Goal: Transaction & Acquisition: Purchase product/service

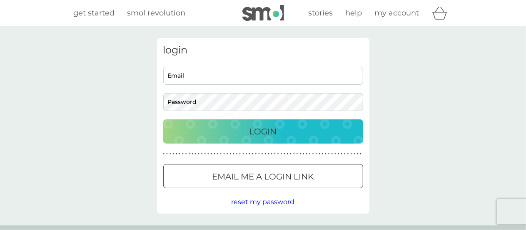
type input "[EMAIL_ADDRESS][PERSON_NAME][DOMAIN_NAME]"
click at [269, 129] on p "Login" at bounding box center [263, 131] width 27 height 13
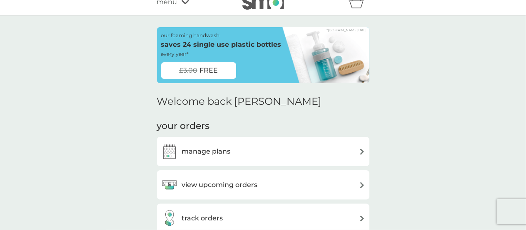
scroll to position [23, 0]
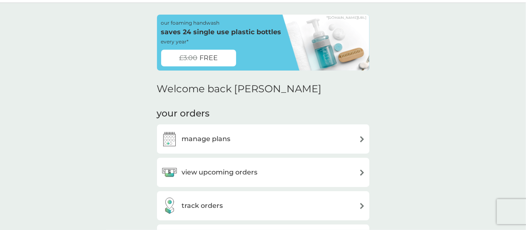
click at [312, 52] on img at bounding box center [313, 43] width 111 height 56
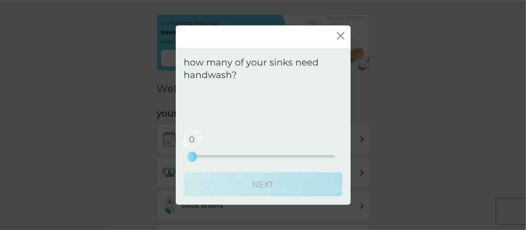
drag, startPoint x: 192, startPoint y: 155, endPoint x: 198, endPoint y: 155, distance: 5.8
click at [198, 155] on div "0 0 2.5 5" at bounding box center [263, 156] width 142 height 2
drag, startPoint x: 193, startPoint y: 157, endPoint x: 209, endPoint y: 159, distance: 16.3
click at [209, 159] on div "0 0 2.5 5" at bounding box center [263, 145] width 142 height 34
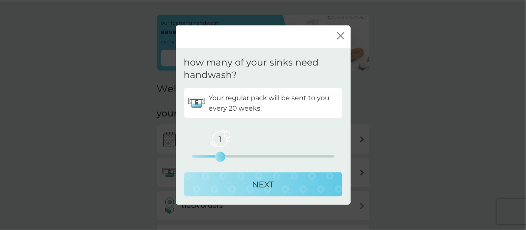
click at [302, 184] on div "NEXT" at bounding box center [263, 183] width 142 height 13
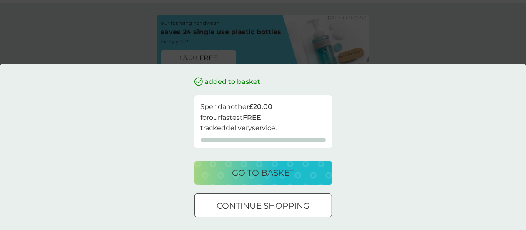
click at [294, 175] on p "go to basket" at bounding box center [263, 172] width 62 height 13
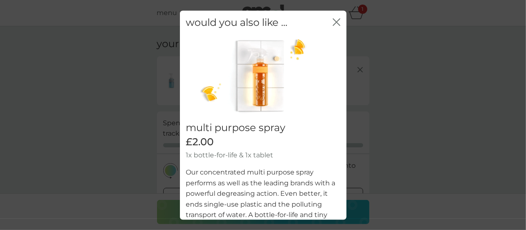
click at [333, 22] on icon "close" at bounding box center [336, 21] width 7 height 7
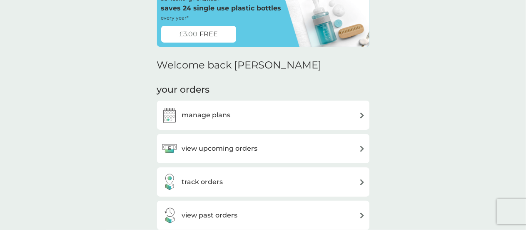
scroll to position [60, 0]
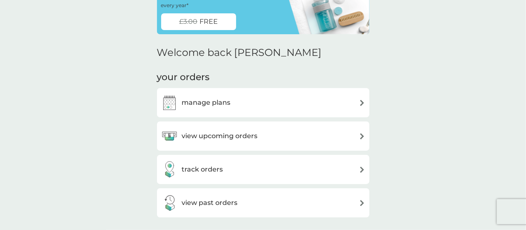
click at [360, 102] on img at bounding box center [362, 103] width 6 height 6
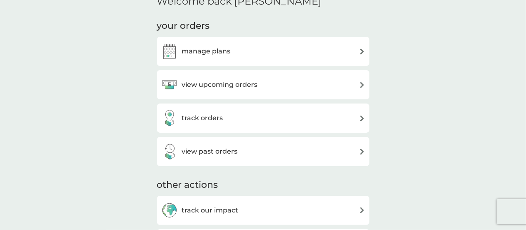
scroll to position [118, 0]
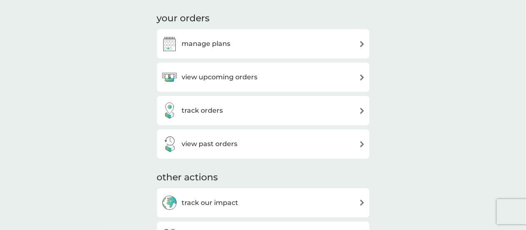
click at [212, 46] on h3 "manage plans" at bounding box center [206, 43] width 49 height 11
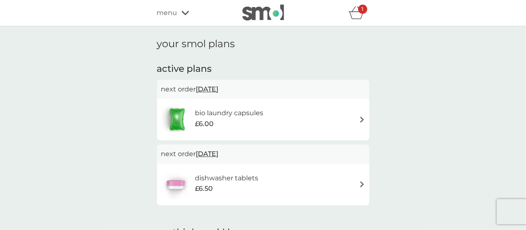
click at [254, 89] on p "next order 17 Oct 2025" at bounding box center [263, 89] width 204 height 11
click at [251, 118] on h6 "bio laundry capsules" at bounding box center [229, 112] width 68 height 11
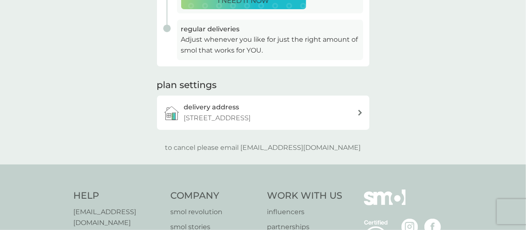
scroll to position [224, 0]
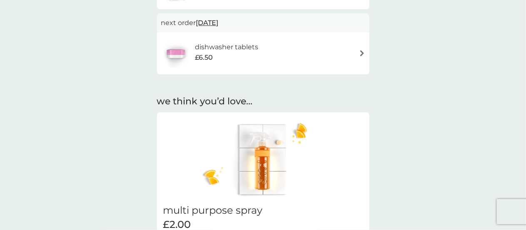
scroll to position [132, 0]
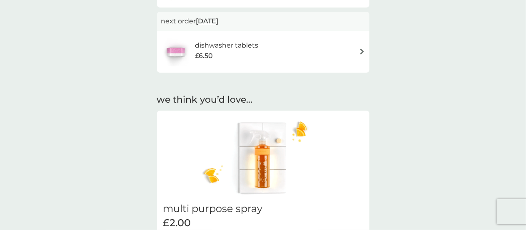
click at [361, 52] on img at bounding box center [362, 51] width 6 height 6
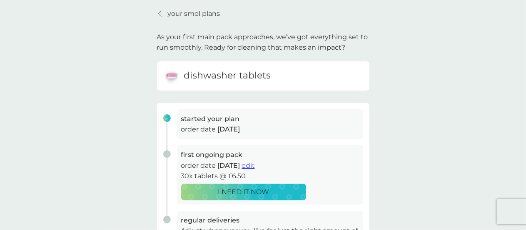
scroll to position [30, 0]
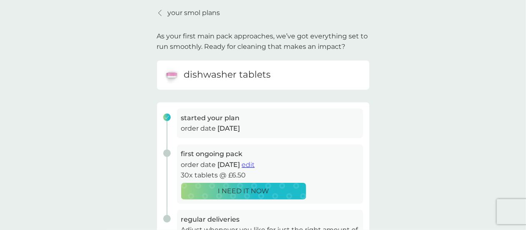
click at [255, 165] on span "edit" at bounding box center [248, 164] width 13 height 8
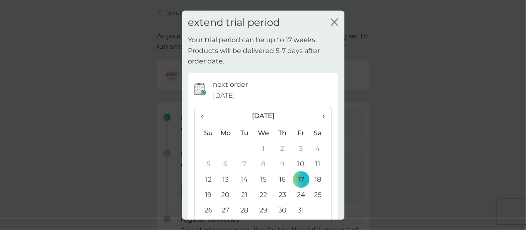
click at [319, 114] on th "›" at bounding box center [320, 116] width 21 height 18
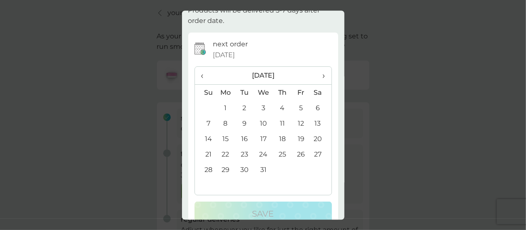
scroll to position [44, 0]
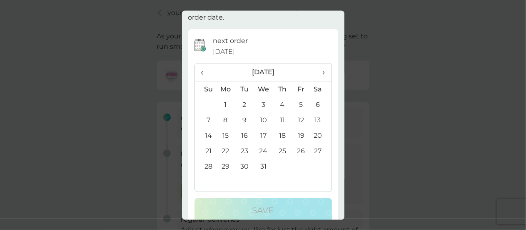
click at [317, 74] on span "›" at bounding box center [321, 71] width 8 height 17
click at [276, 149] on td "22" at bounding box center [282, 150] width 19 height 15
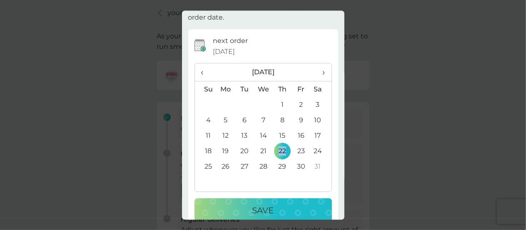
click at [257, 208] on p "Save" at bounding box center [263, 209] width 22 height 13
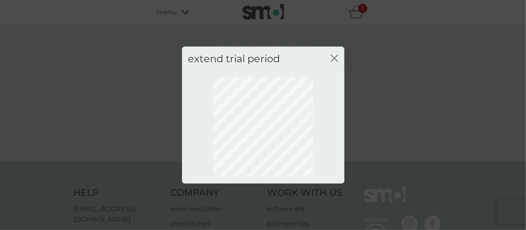
scroll to position [0, 0]
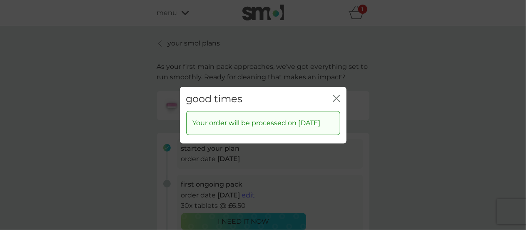
click at [337, 95] on icon "close" at bounding box center [336, 97] width 7 height 7
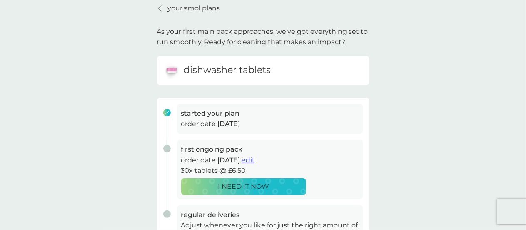
scroll to position [32, 0]
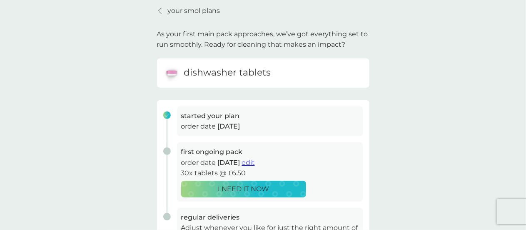
click at [191, 9] on p "your smol plans" at bounding box center [194, 10] width 52 height 11
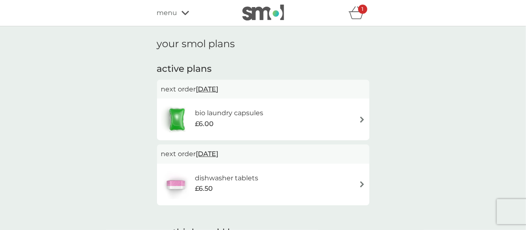
click at [357, 119] on div "bio laundry capsules £6.00" at bounding box center [263, 119] width 204 height 29
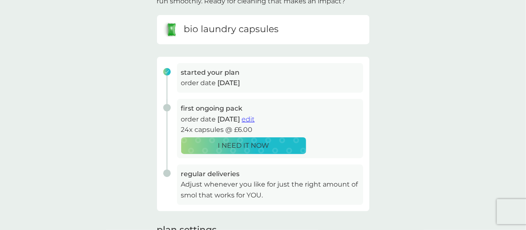
scroll to position [85, 0]
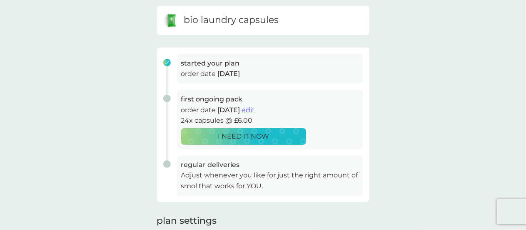
click at [255, 111] on span "edit" at bounding box center [248, 110] width 13 height 8
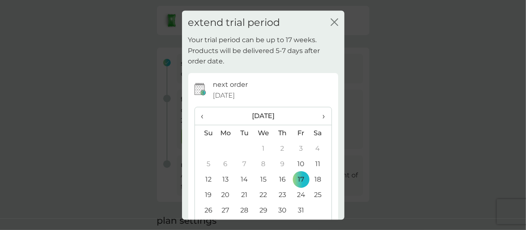
click at [317, 115] on span "›" at bounding box center [321, 115] width 8 height 17
click at [277, 192] on td "22" at bounding box center [282, 194] width 19 height 15
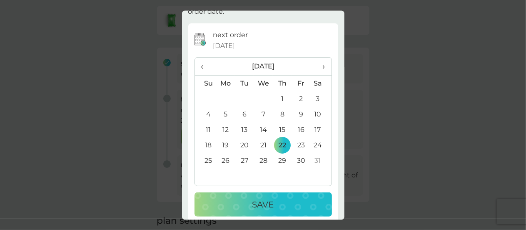
scroll to position [59, 0]
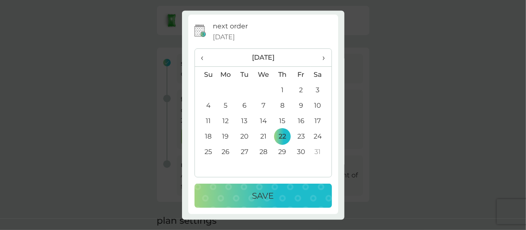
click at [252, 197] on p "Save" at bounding box center [263, 195] width 22 height 13
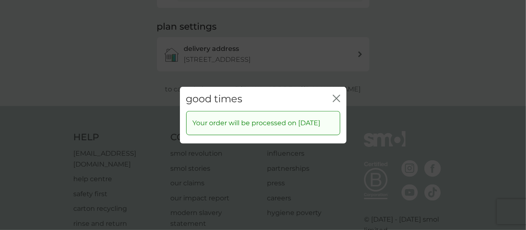
scroll to position [274, 0]
click at [333, 94] on icon "close" at bounding box center [336, 97] width 7 height 7
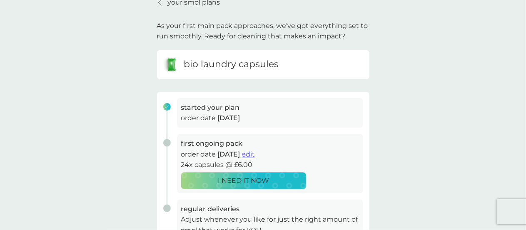
scroll to position [0, 0]
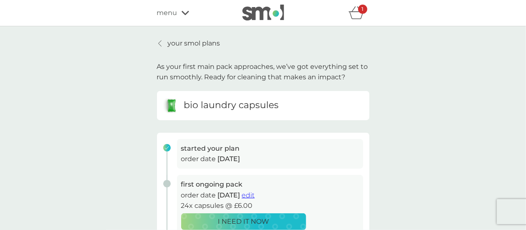
click at [180, 40] on p "your smol plans" at bounding box center [194, 43] width 52 height 11
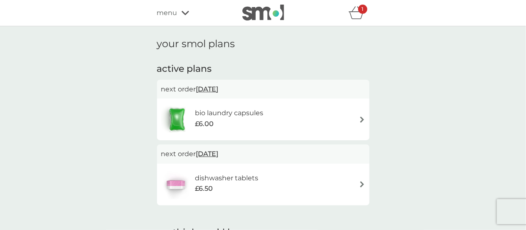
click at [166, 13] on span "menu" at bounding box center [167, 12] width 20 height 11
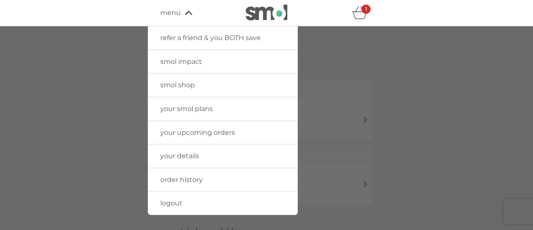
click at [442, 64] on div at bounding box center [266, 141] width 533 height 230
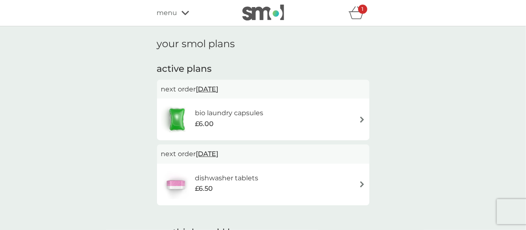
click at [350, 15] on icon "basket" at bounding box center [357, 12] width 16 height 13
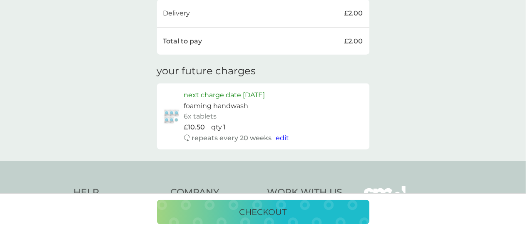
scroll to position [282, 0]
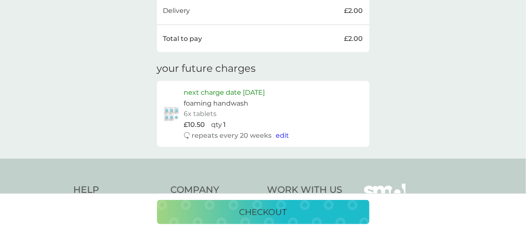
click at [282, 135] on span "edit" at bounding box center [282, 135] width 13 height 8
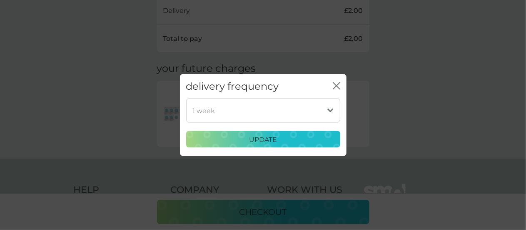
click at [333, 110] on select "1 week 2 weeks 3 weeks 4 weeks 5 weeks 6 weeks 7 weeks 8 weeks 9 weeks 10 weeks…" at bounding box center [263, 110] width 154 height 24
select select "91"
click at [186, 98] on select "1 week 2 weeks 3 weeks 4 weeks 5 weeks 6 weeks 7 weeks 8 weeks 9 weeks 10 weeks…" at bounding box center [263, 110] width 154 height 24
click at [227, 140] on div "update" at bounding box center [263, 139] width 143 height 11
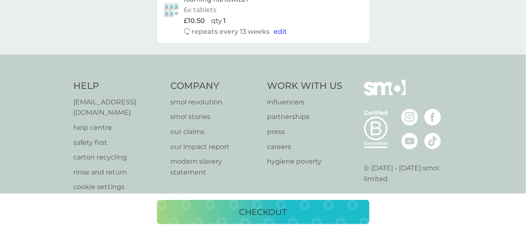
scroll to position [398, 0]
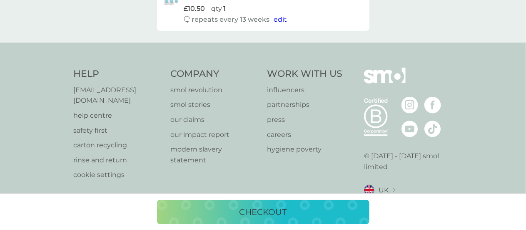
click at [324, 210] on div "checkout" at bounding box center [263, 211] width 196 height 13
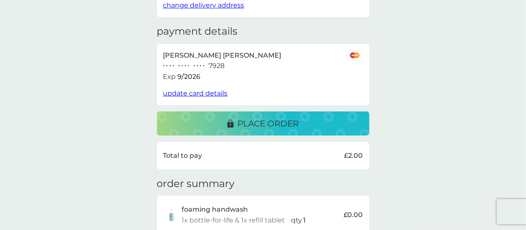
scroll to position [107, 0]
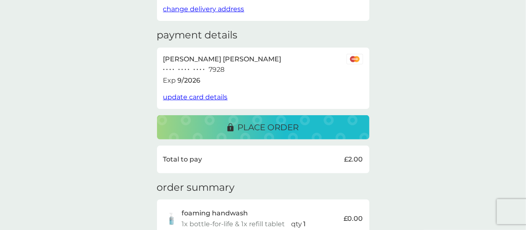
click at [276, 122] on p "place order" at bounding box center [268, 126] width 61 height 13
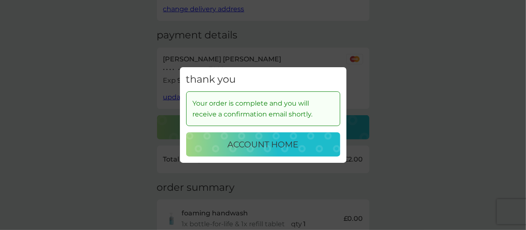
click at [306, 140] on div "account home" at bounding box center [263, 143] width 137 height 13
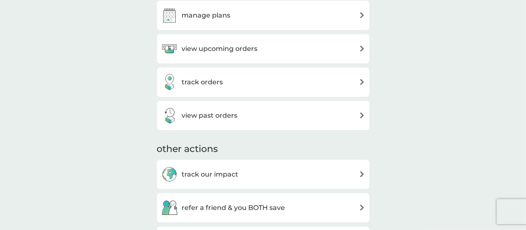
scroll to position [301, 0]
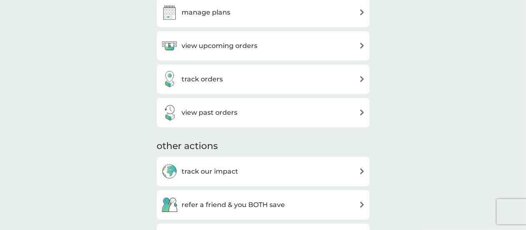
click at [331, 47] on div "view upcoming orders" at bounding box center [263, 45] width 204 height 17
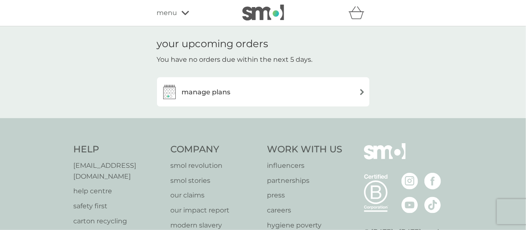
click at [356, 95] on div "manage plans" at bounding box center [263, 91] width 204 height 17
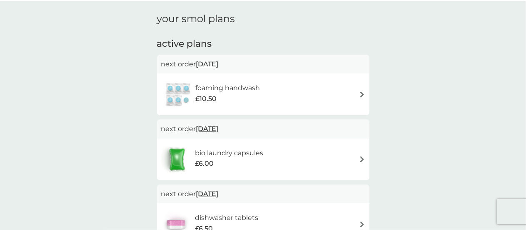
scroll to position [26, 0]
click at [361, 93] on img at bounding box center [362, 93] width 6 height 6
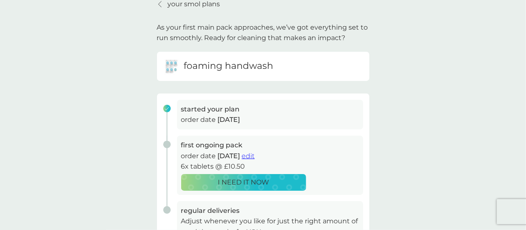
scroll to position [77, 0]
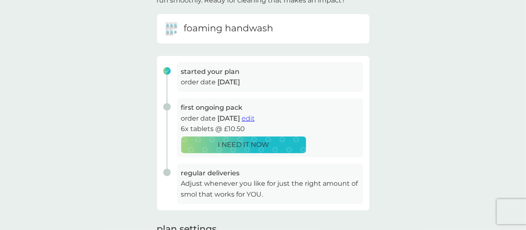
click at [255, 116] on span "edit" at bounding box center [248, 118] width 13 height 8
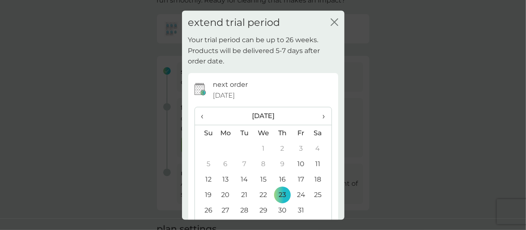
click at [318, 115] on span "›" at bounding box center [321, 115] width 8 height 17
click at [277, 195] on td "22" at bounding box center [282, 194] width 19 height 15
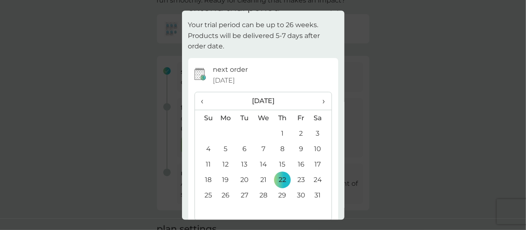
scroll to position [59, 0]
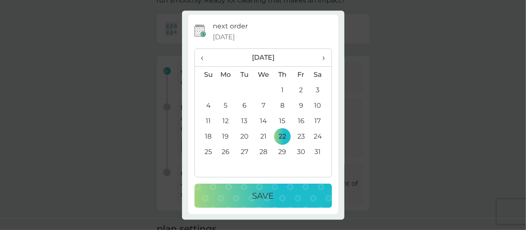
click at [265, 196] on p "Save" at bounding box center [263, 195] width 22 height 13
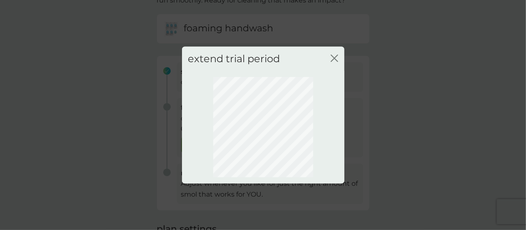
scroll to position [0, 0]
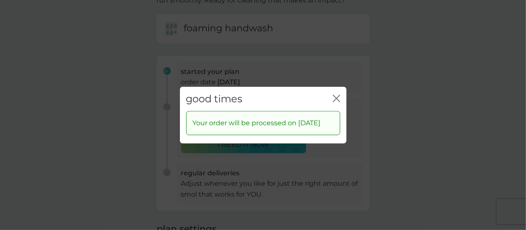
click at [334, 94] on icon "close" at bounding box center [336, 97] width 7 height 7
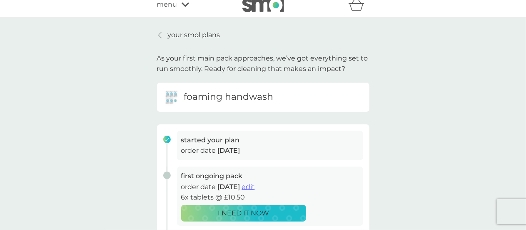
scroll to position [7, 0]
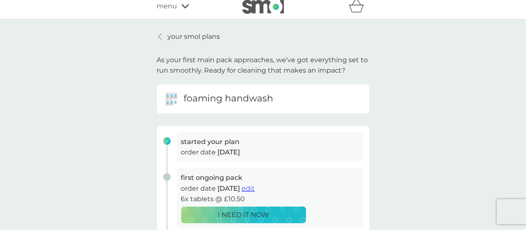
click at [160, 36] on icon at bounding box center [159, 36] width 3 height 7
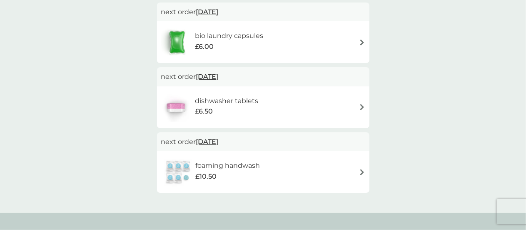
scroll to position [80, 0]
